Goal: Information Seeking & Learning: Learn about a topic

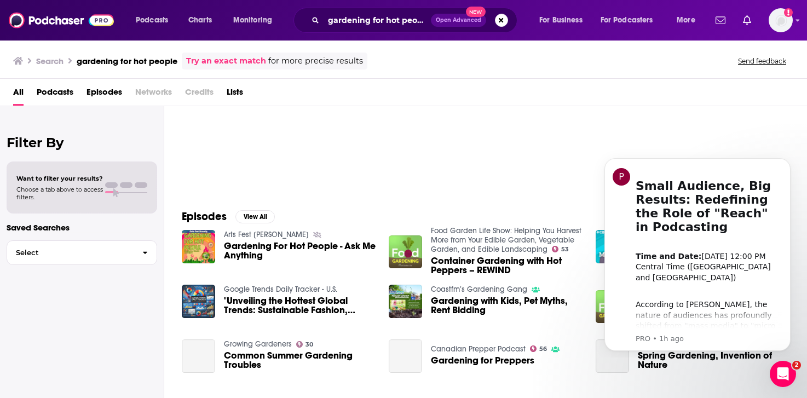
scroll to position [78, 0]
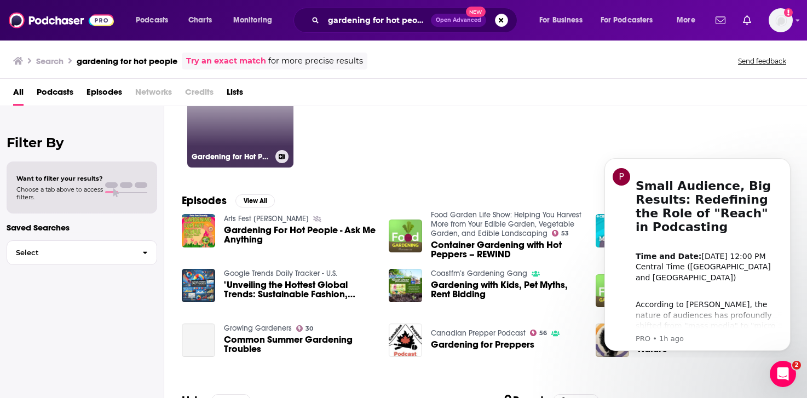
click at [240, 127] on link "Gardening for Hot People" at bounding box center [240, 114] width 106 height 106
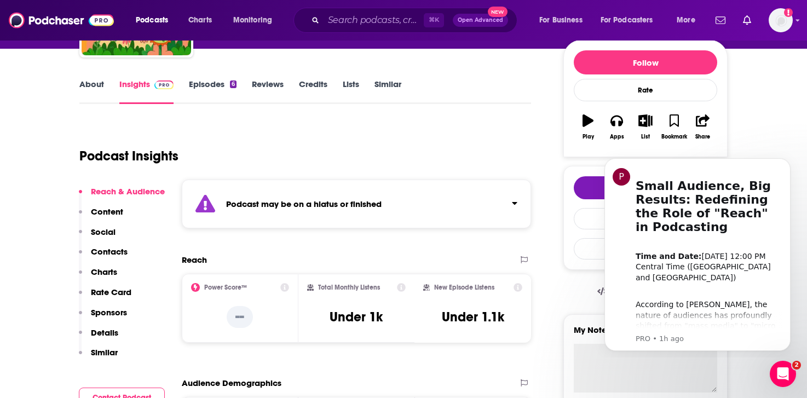
scroll to position [131, 0]
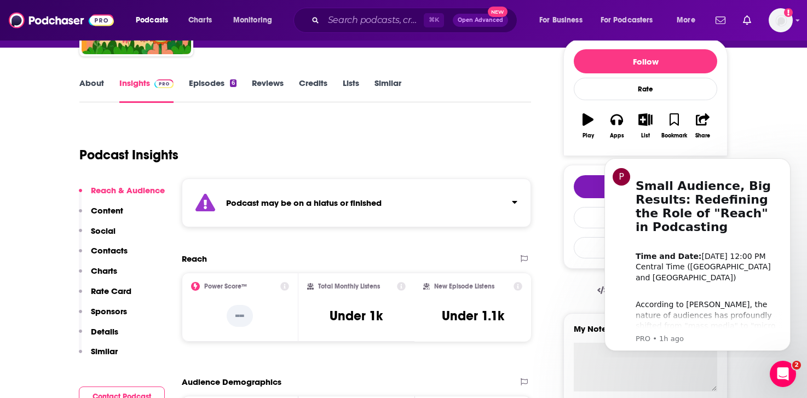
click at [211, 88] on link "Episodes 6" at bounding box center [213, 90] width 48 height 25
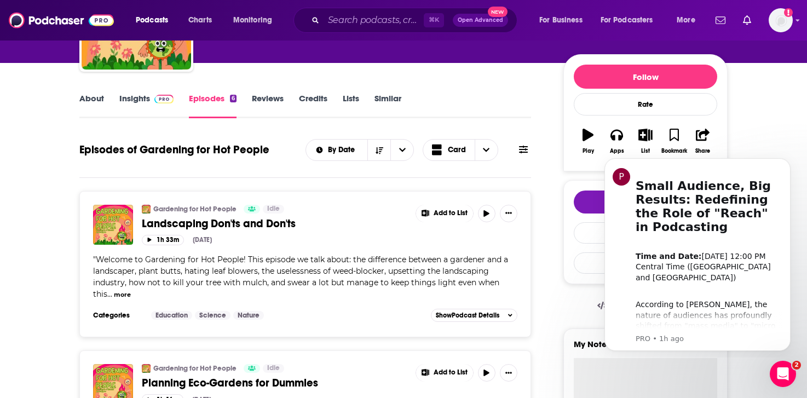
scroll to position [115, 0]
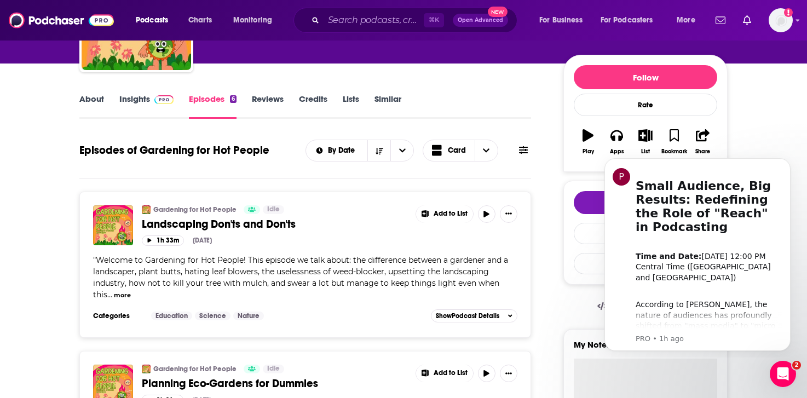
click at [153, 107] on link "Insights" at bounding box center [146, 106] width 54 height 25
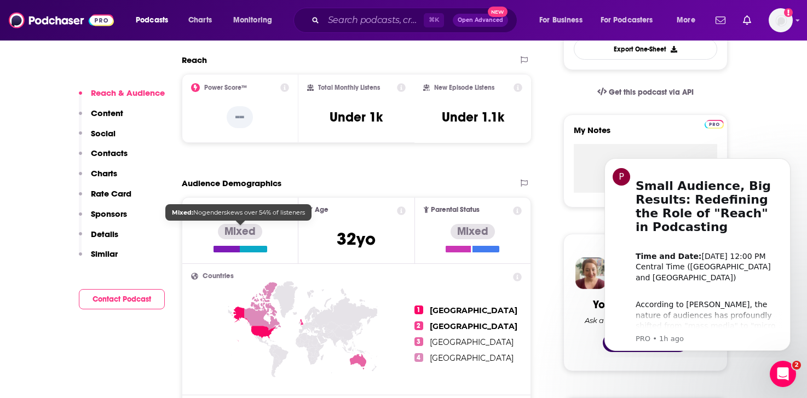
scroll to position [342, 0]
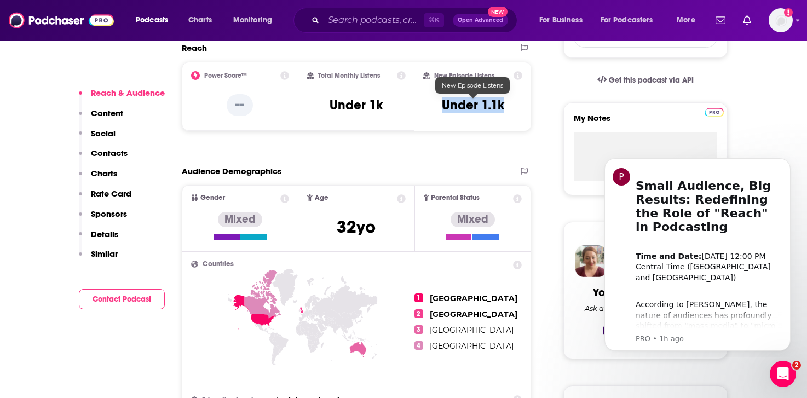
drag, startPoint x: 510, startPoint y: 103, endPoint x: 442, endPoint y: 102, distance: 67.9
click at [442, 102] on div "New Episode Listens Under 1.1k" at bounding box center [472, 96] width 99 height 50
copy h3 "Under 1.1k"
click at [393, 112] on div "Total Monthly Listens Under 1k" at bounding box center [356, 96] width 99 height 50
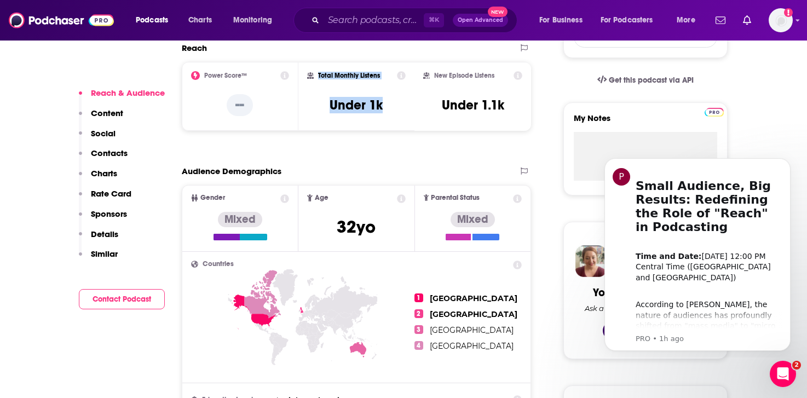
drag, startPoint x: 387, startPoint y: 107, endPoint x: 319, endPoint y: 77, distance: 73.8
click at [319, 77] on div "Total Monthly Listens Under 1k" at bounding box center [356, 96] width 99 height 50
click at [319, 77] on h2 "Total Monthly Listens" at bounding box center [349, 76] width 62 height 8
drag, startPoint x: 319, startPoint y: 77, endPoint x: 380, endPoint y: 108, distance: 68.1
click at [380, 108] on div "Total Monthly Listens Under 1k" at bounding box center [356, 96] width 99 height 50
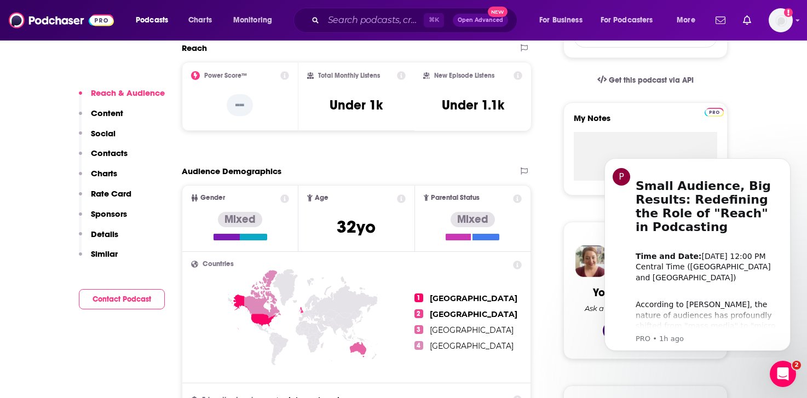
click at [488, 116] on div "New Episode Listens Under 1.1k" at bounding box center [472, 96] width 99 height 50
drag, startPoint x: 506, startPoint y: 104, endPoint x: 435, endPoint y: 78, distance: 75.2
click at [435, 78] on div "New Episode Listens Under 1.1k" at bounding box center [472, 96] width 99 height 50
copy div "New Episode Listens Under 1.1k"
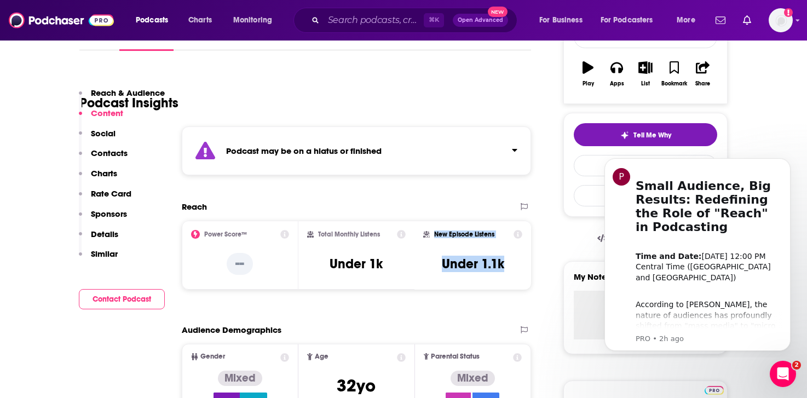
scroll to position [0, 0]
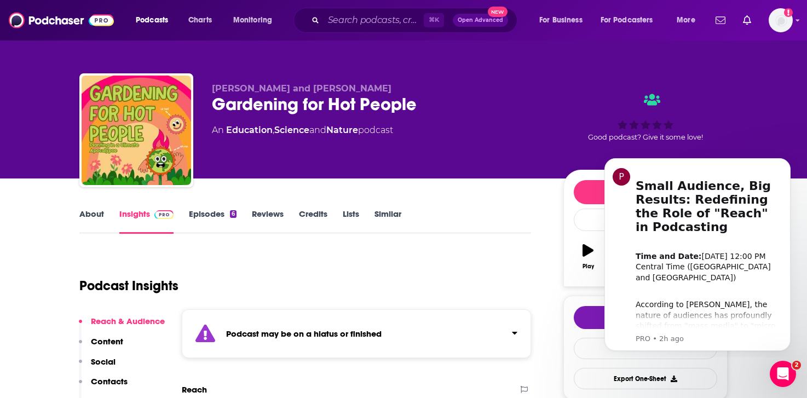
click at [205, 220] on link "Episodes 6" at bounding box center [213, 221] width 48 height 25
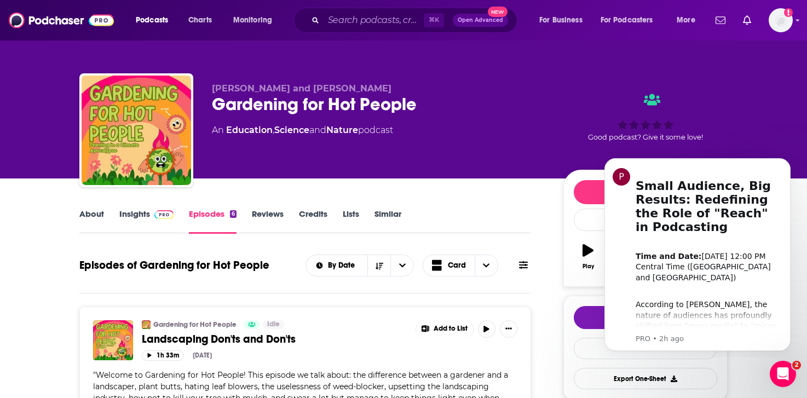
click at [278, 215] on link "Reviews" at bounding box center [268, 221] width 32 height 25
click at [306, 216] on link "Credits" at bounding box center [313, 221] width 28 height 25
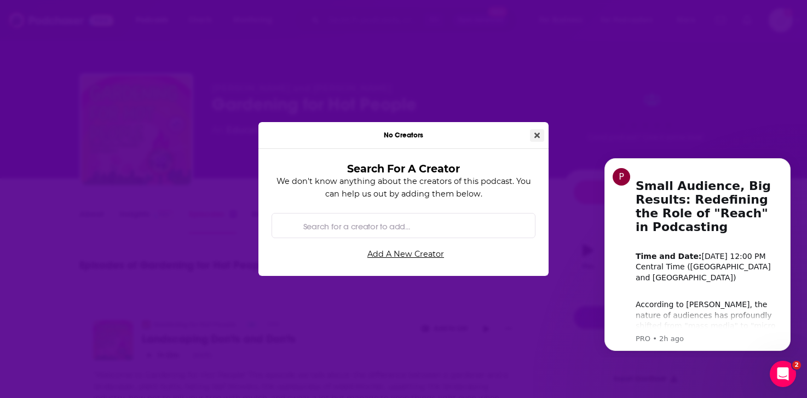
click at [535, 139] on icon "Close" at bounding box center [537, 135] width 5 height 8
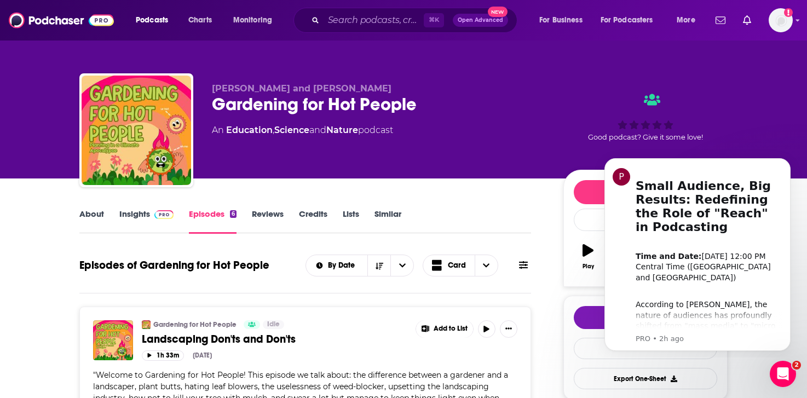
click at [306, 220] on link "Credits" at bounding box center [313, 221] width 28 height 25
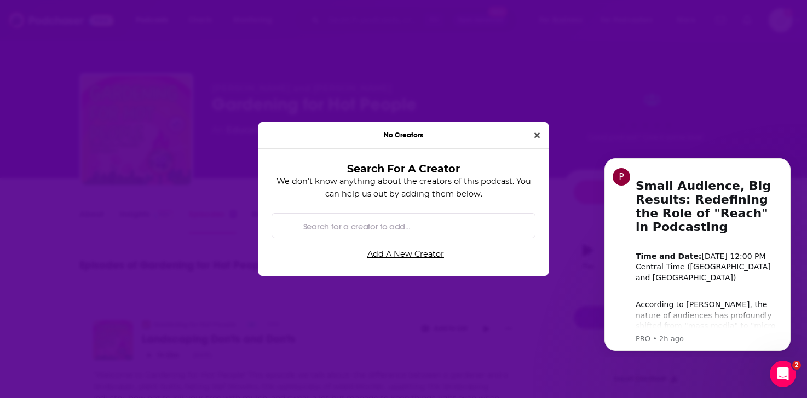
click at [541, 129] on div "No Creators" at bounding box center [404, 135] width 290 height 27
click at [535, 136] on icon "Close" at bounding box center [537, 135] width 5 height 8
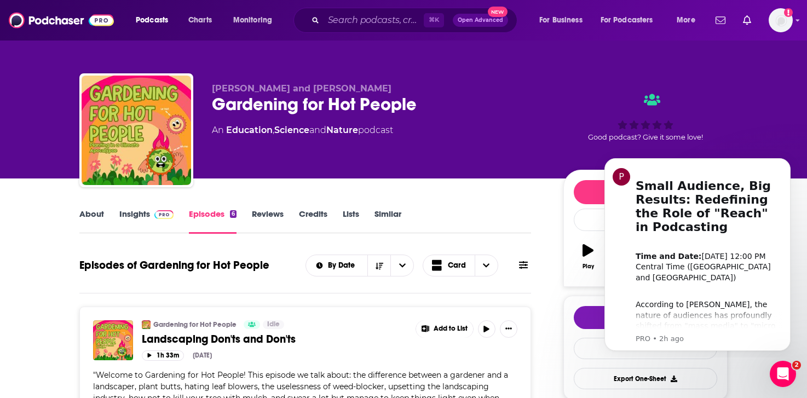
click at [323, 213] on link "Credits" at bounding box center [313, 221] width 28 height 25
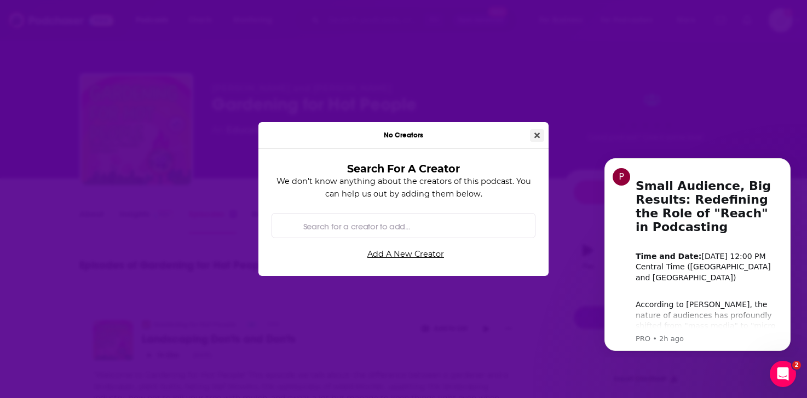
click at [534, 137] on button "Close" at bounding box center [537, 135] width 14 height 13
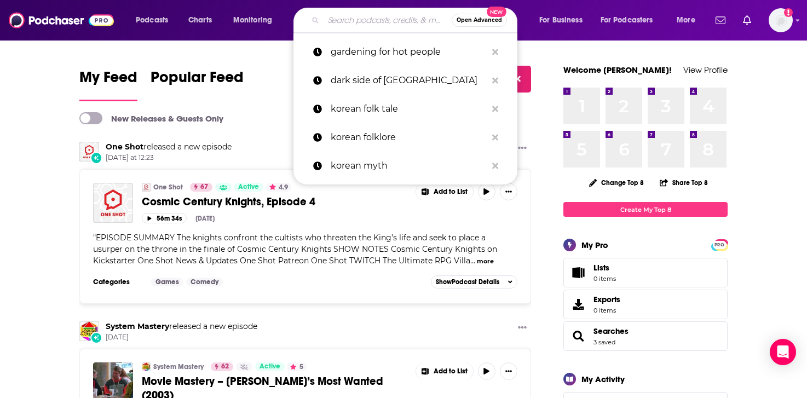
click at [363, 17] on input "Search podcasts, credits, & more..." at bounding box center [388, 21] width 128 height 18
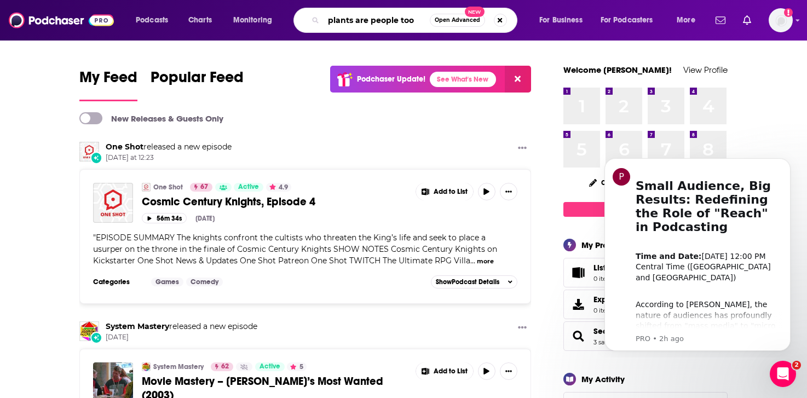
type input "plants are people too"
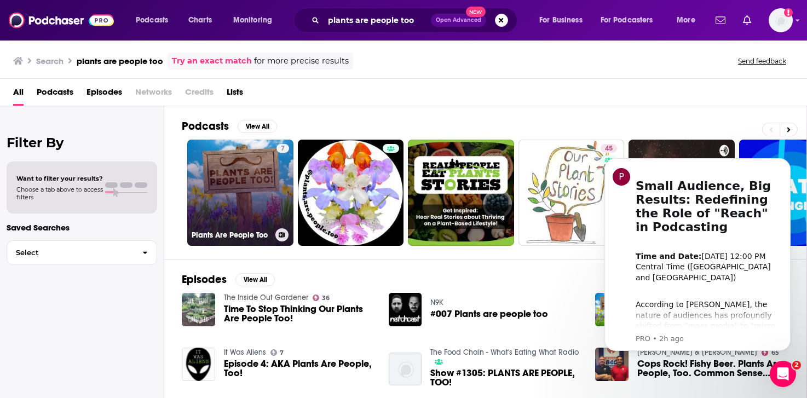
click at [234, 174] on link "7 Plants Are People Too" at bounding box center [240, 193] width 106 height 106
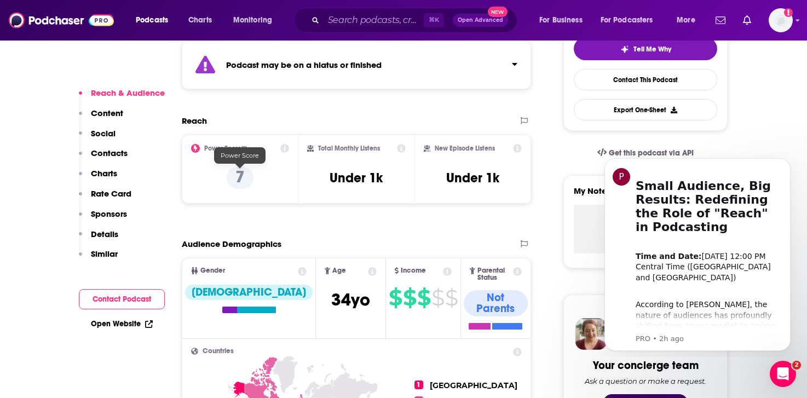
scroll to position [272, 0]
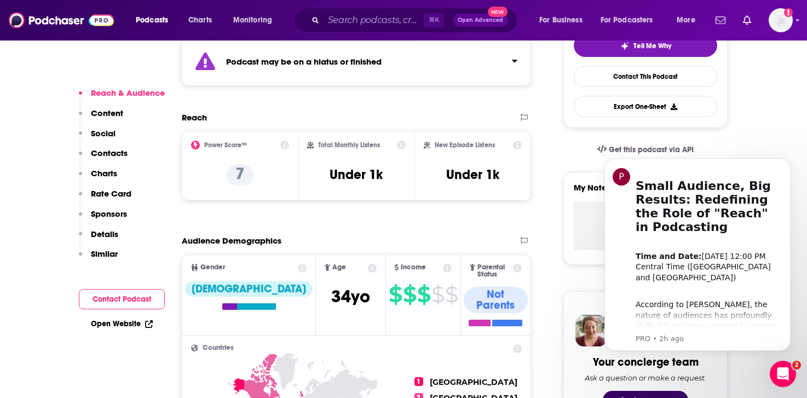
click at [368, 187] on div "Total Monthly Listens Under 1k" at bounding box center [356, 166] width 99 height 50
drag, startPoint x: 382, startPoint y: 179, endPoint x: 319, endPoint y: 147, distance: 70.8
click at [319, 147] on div "Total Monthly Listens Under 1k" at bounding box center [356, 166] width 99 height 50
copy div "Total Monthly Listens Under 1k"
click at [473, 196] on div "New Episode Listens Under 1k" at bounding box center [473, 165] width 117 height 69
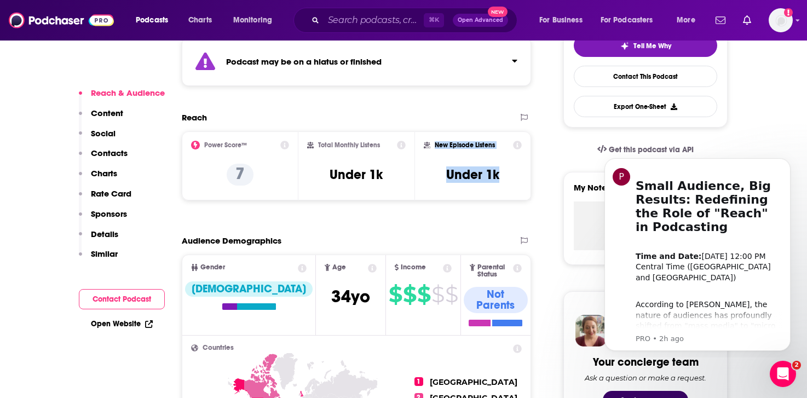
drag, startPoint x: 498, startPoint y: 176, endPoint x: 437, endPoint y: 147, distance: 67.9
click at [437, 147] on div "New Episode Listens Under 1k" at bounding box center [473, 166] width 98 height 50
copy div "New Episode Listens Under 1k"
